Goal: Information Seeking & Learning: Learn about a topic

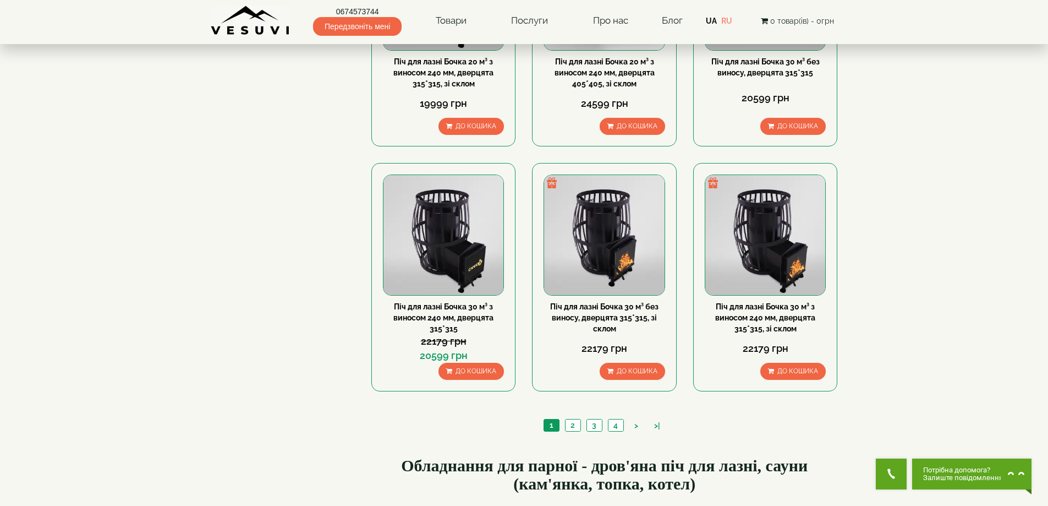
scroll to position [1155, 0]
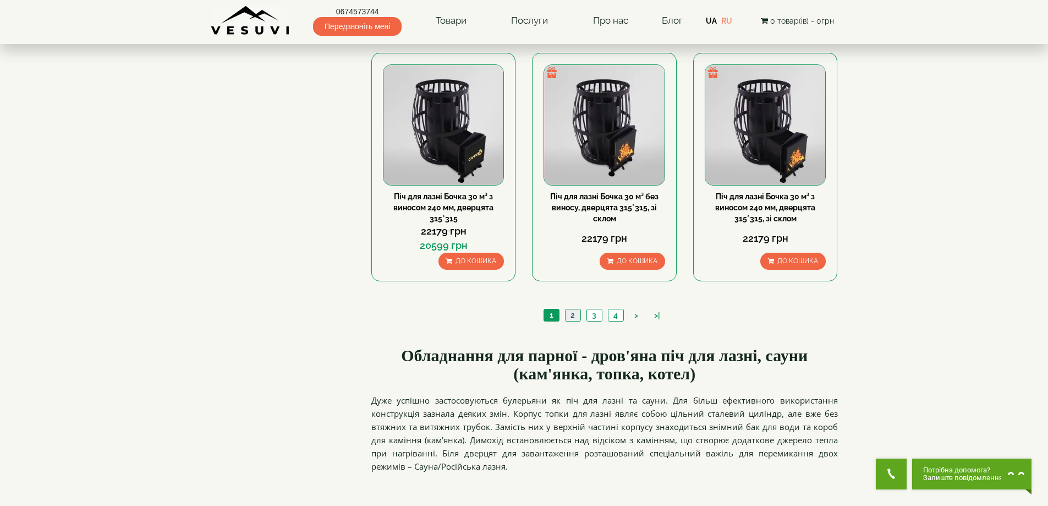
click at [574, 315] on link "2" at bounding box center [572, 315] width 15 height 12
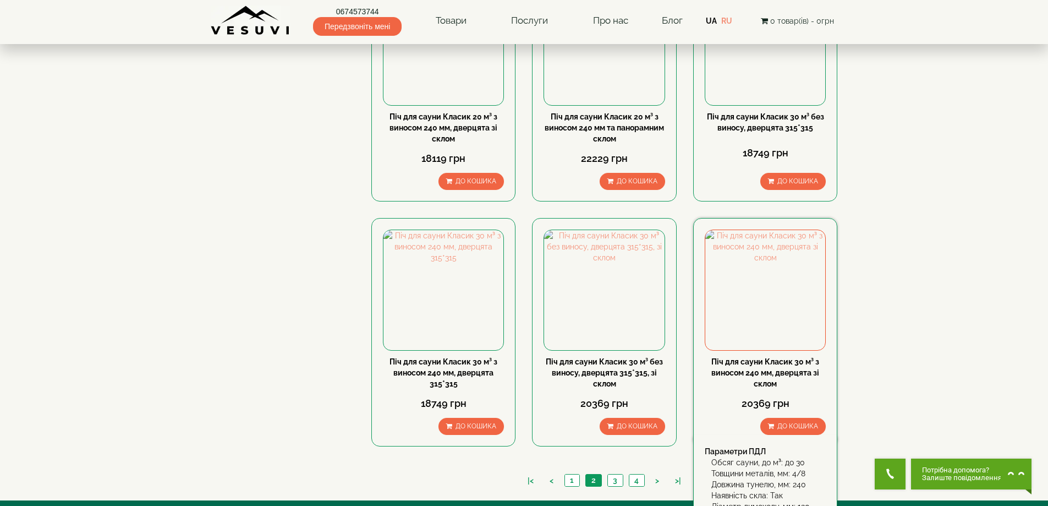
scroll to position [1155, 0]
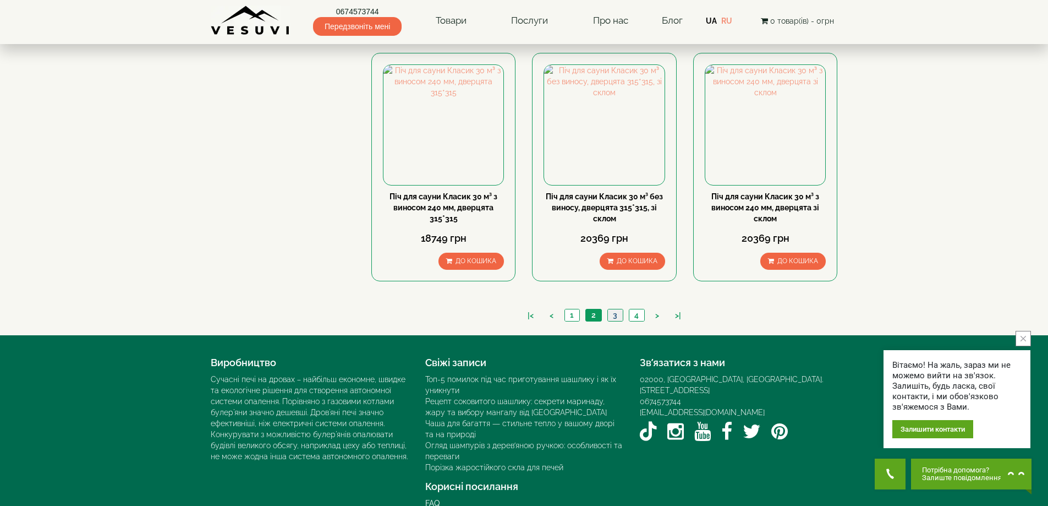
click at [613, 312] on link "3" at bounding box center [614, 315] width 15 height 12
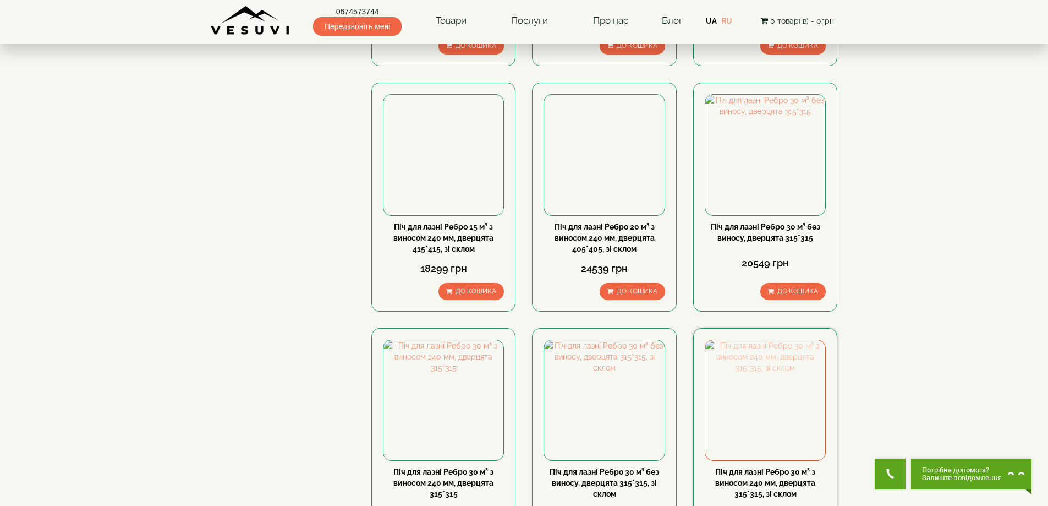
scroll to position [1045, 0]
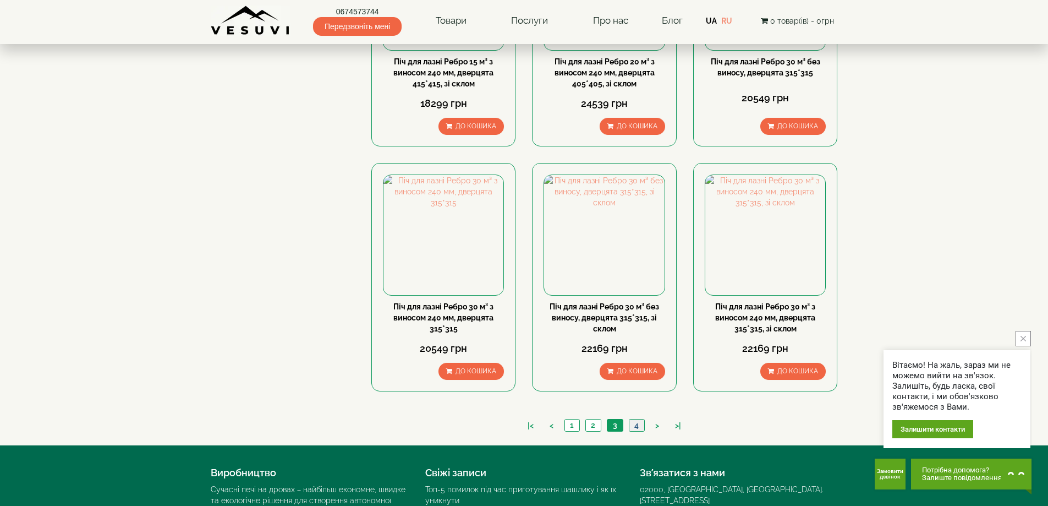
click at [636, 425] on link "4" at bounding box center [636, 425] width 15 height 12
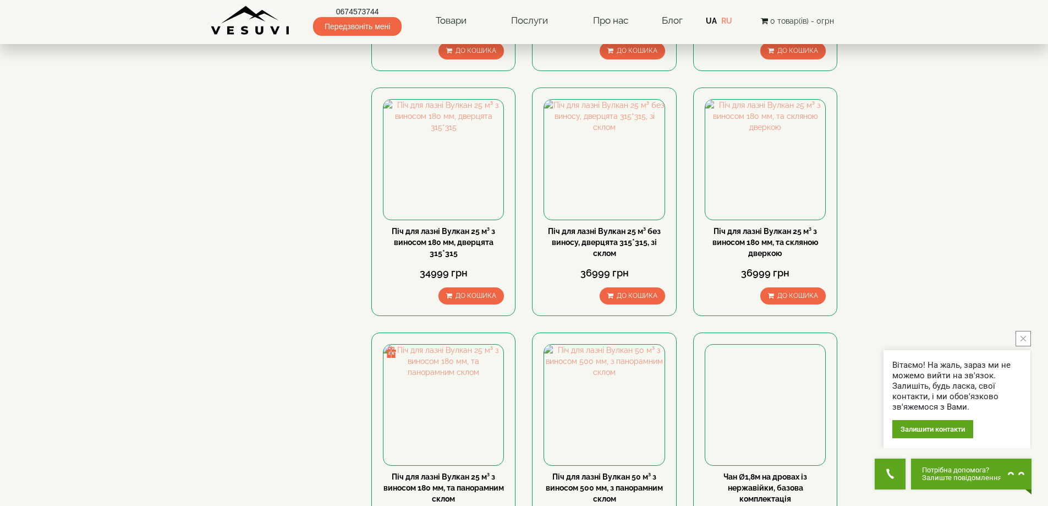
scroll to position [440, 0]
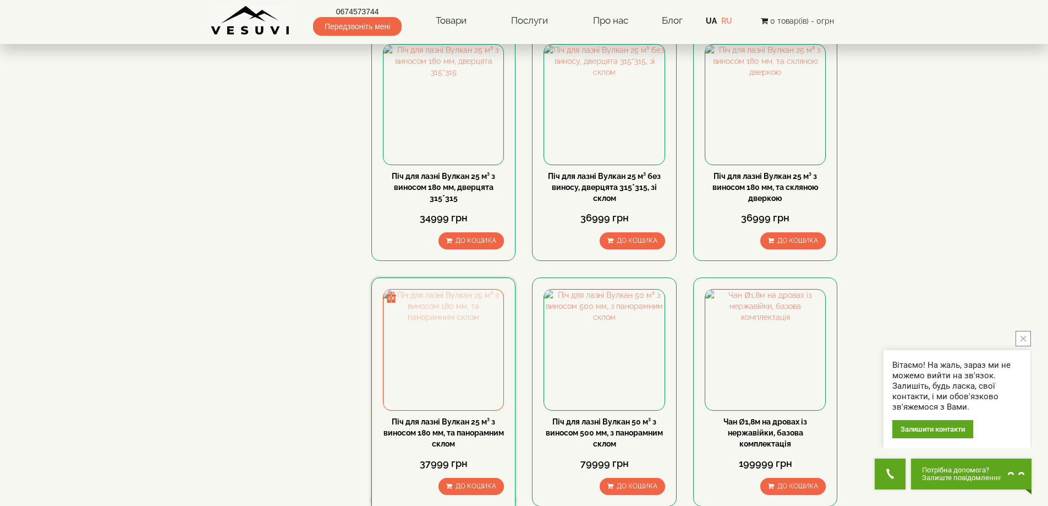
click at [455, 366] on img at bounding box center [443, 349] width 120 height 120
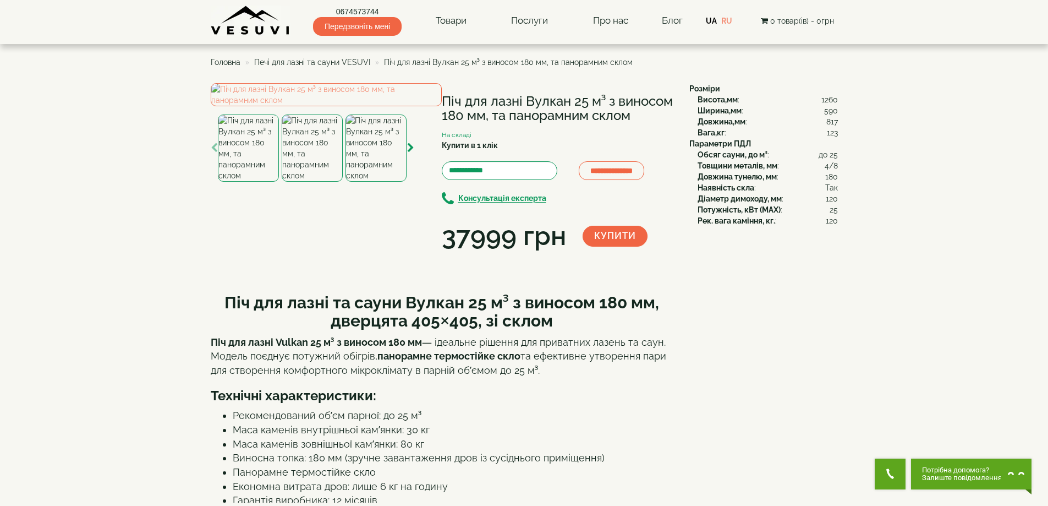
click at [363, 182] on img at bounding box center [375, 147] width 61 height 67
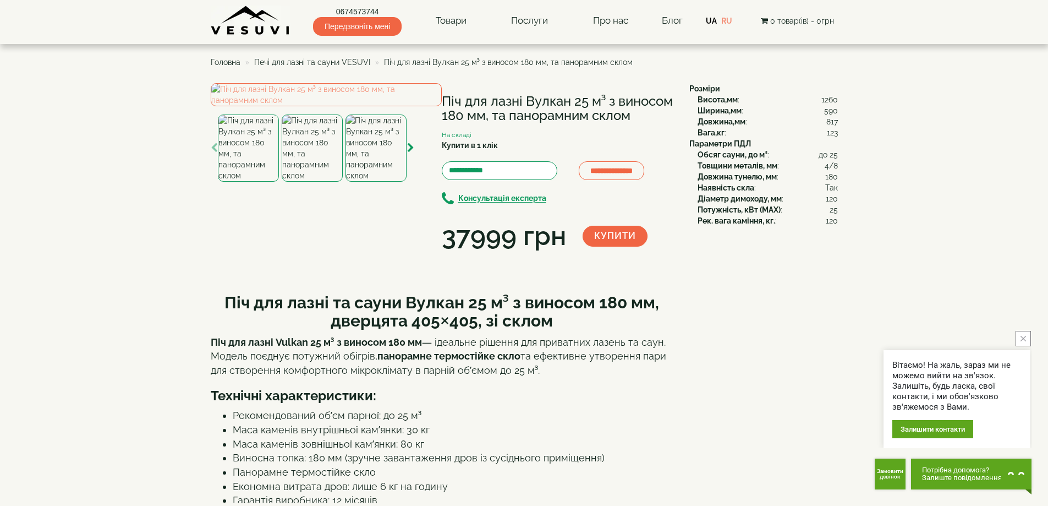
click at [257, 182] on img at bounding box center [248, 147] width 61 height 67
